Goal: Task Accomplishment & Management: Use online tool/utility

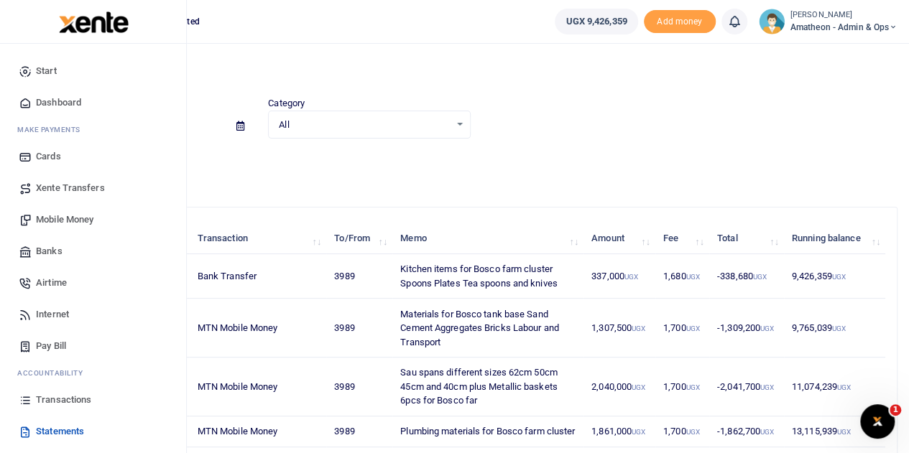
click at [54, 216] on span "Mobile Money" at bounding box center [64, 220] width 57 height 14
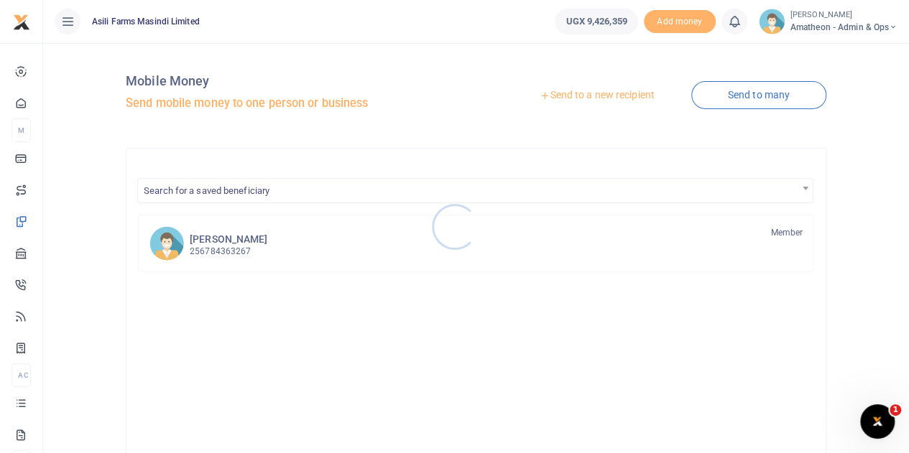
click at [602, 93] on div at bounding box center [454, 226] width 909 height 453
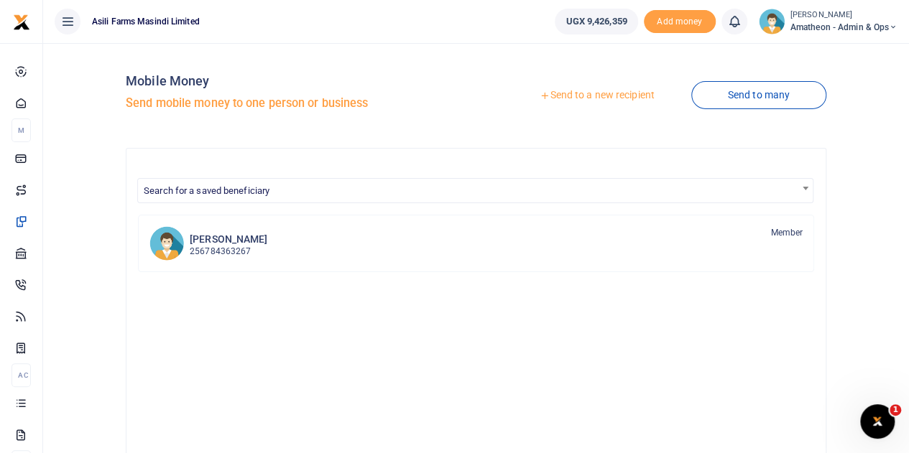
click at [572, 96] on link "Send to a new recipient" at bounding box center [597, 96] width 188 height 26
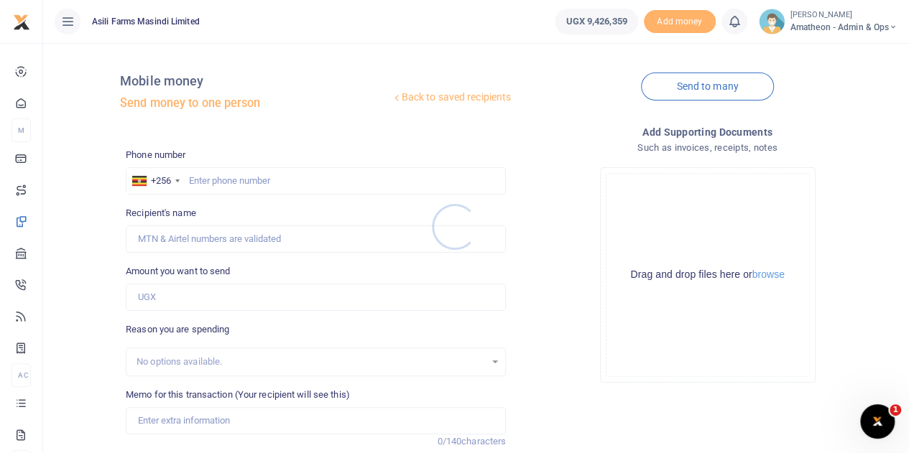
click at [773, 276] on div at bounding box center [454, 226] width 909 height 453
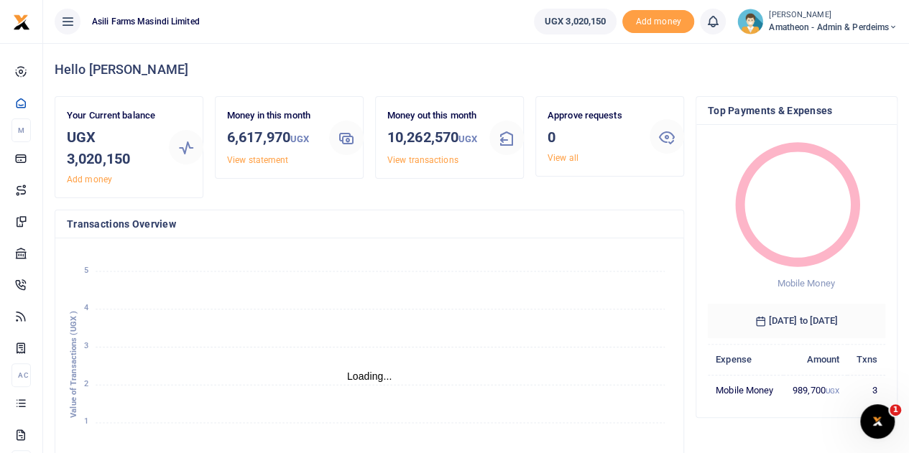
scroll to position [11, 11]
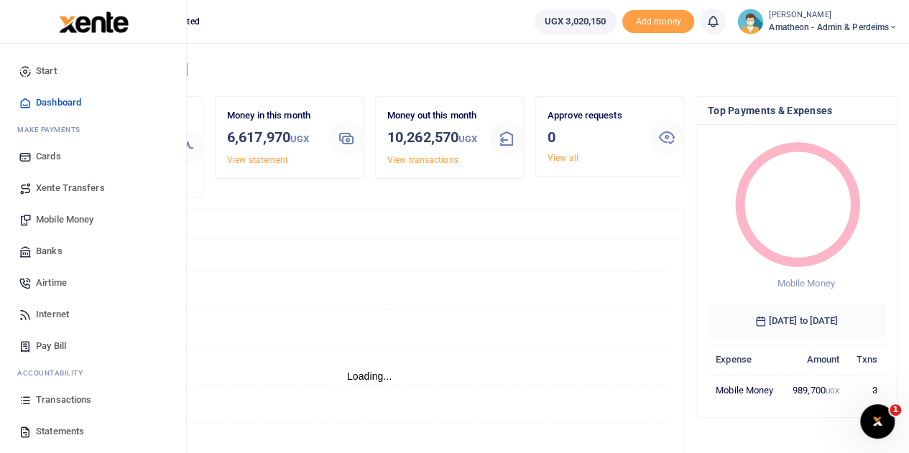
click at [49, 429] on span "Statements" at bounding box center [60, 432] width 48 height 14
